Goal: Navigation & Orientation: Find specific page/section

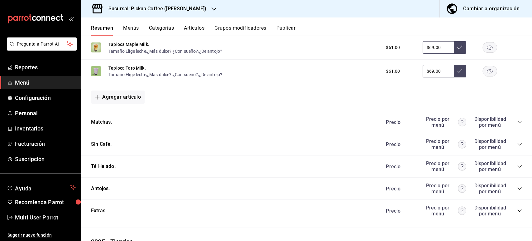
scroll to position [398, 0]
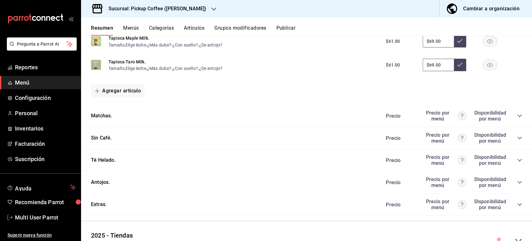
click at [517, 183] on icon "collapse-category-row" at bounding box center [519, 182] width 4 height 2
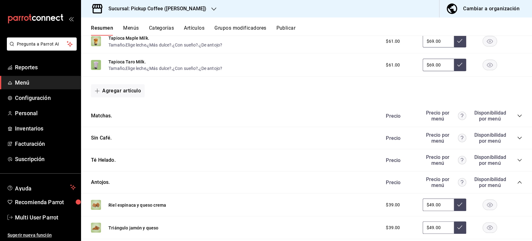
scroll to position [577, 0]
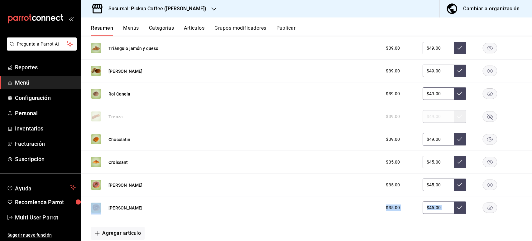
drag, startPoint x: 531, startPoint y: 177, endPoint x: 531, endPoint y: 205, distance: 28.4
click at [531, 205] on div "Resumen sucursal Si activas ‘Editar artículo por menú’, podrás personalizar los…" at bounding box center [306, 138] width 451 height 205
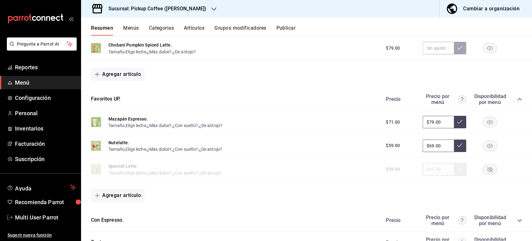
scroll to position [74, 0]
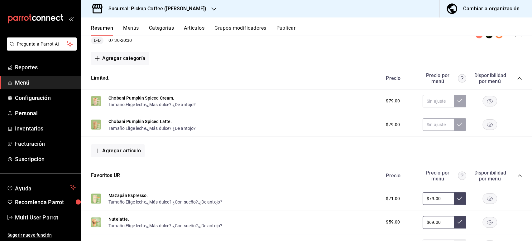
click at [191, 12] on div "Sucursal: Pickup Coffee (Cuauhtemoc)" at bounding box center [152, 8] width 133 height 17
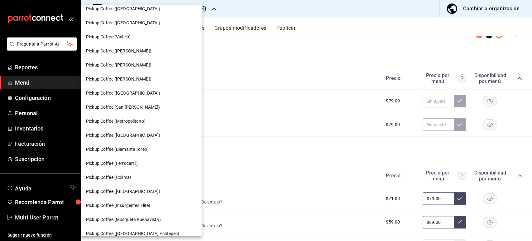
scroll to position [349, 0]
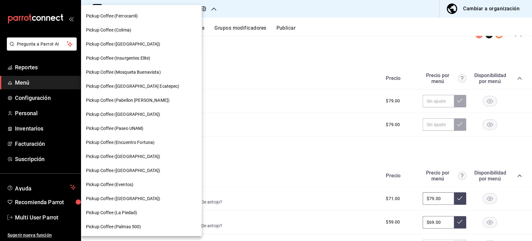
click at [145, 43] on div "Pickup Coffee (Montevideo)" at bounding box center [141, 44] width 111 height 7
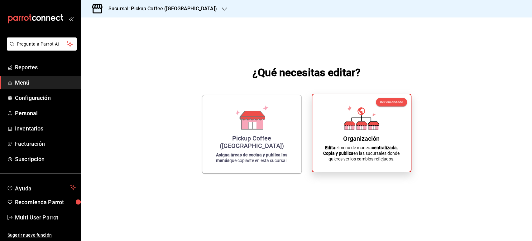
click at [379, 143] on div "Organización Edita el menú de manera centralizada. Copia y publica en las sucur…" at bounding box center [362, 132] width 84 height 67
